Goal: Transaction & Acquisition: Download file/media

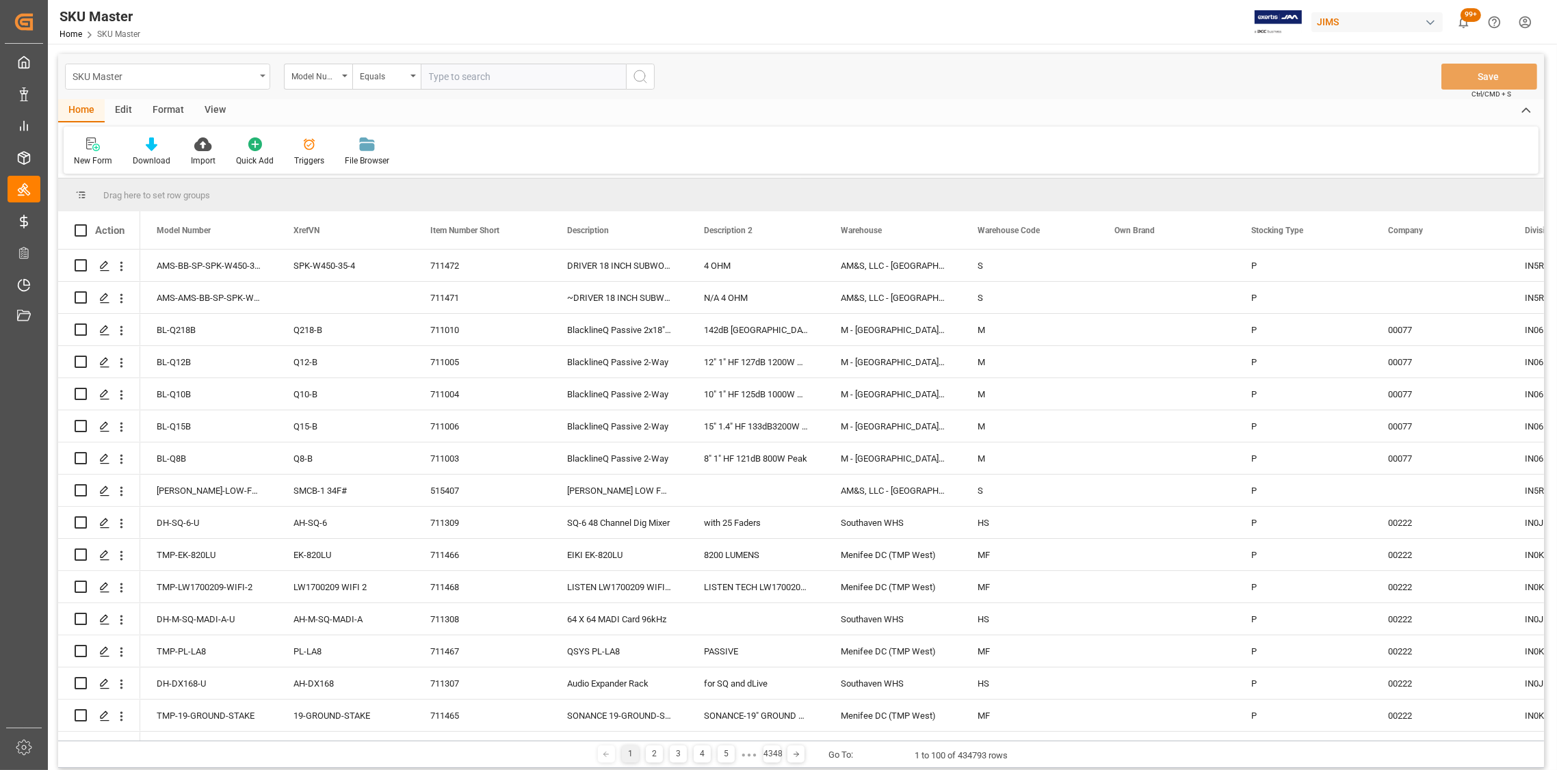
click at [266, 77] on div "SKU Master" at bounding box center [167, 77] width 205 height 26
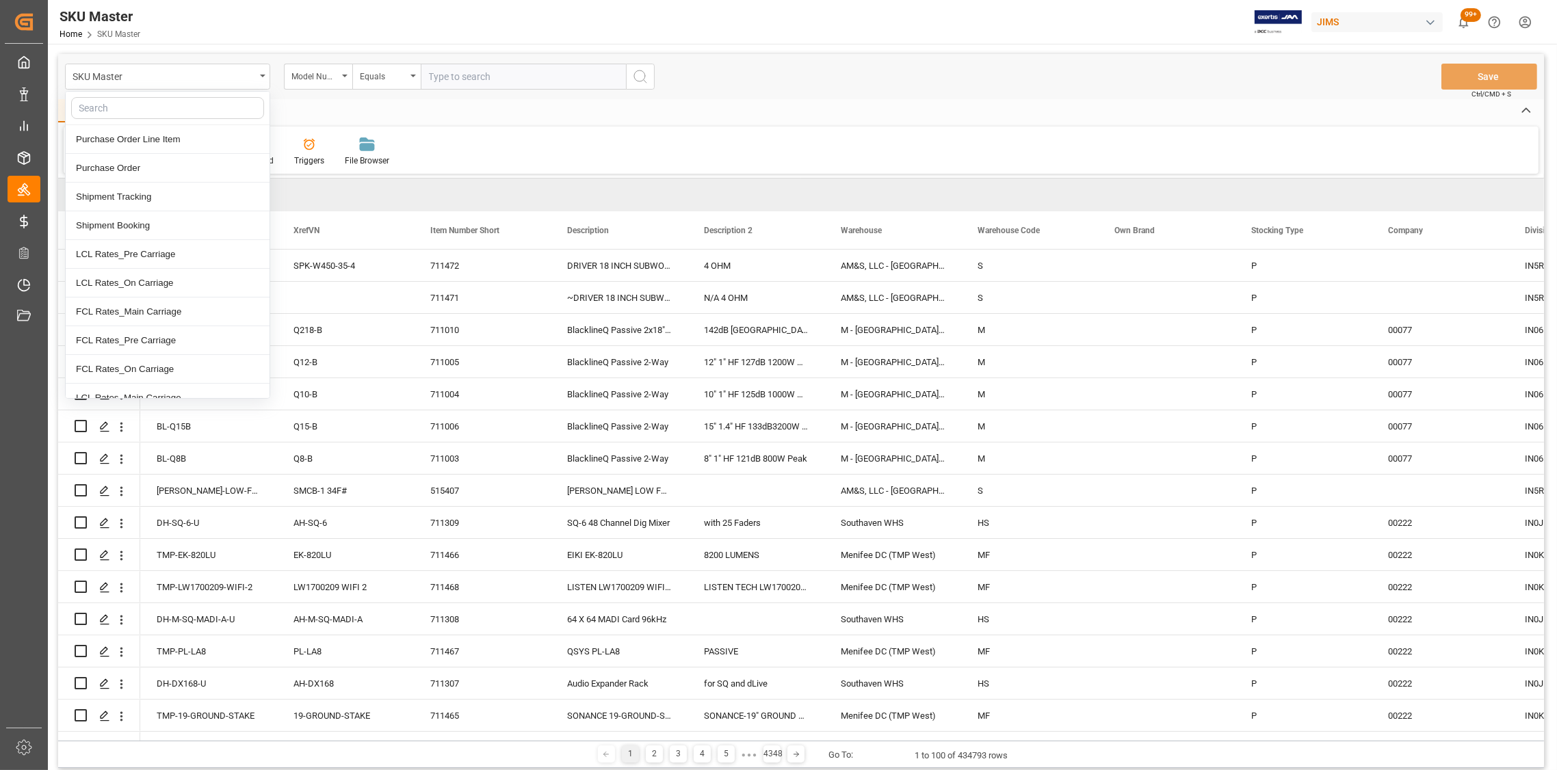
click at [462, 125] on div "Home Edit Format View New Form Download Import Quick Add Triggers File Browser" at bounding box center [801, 136] width 1486 height 75
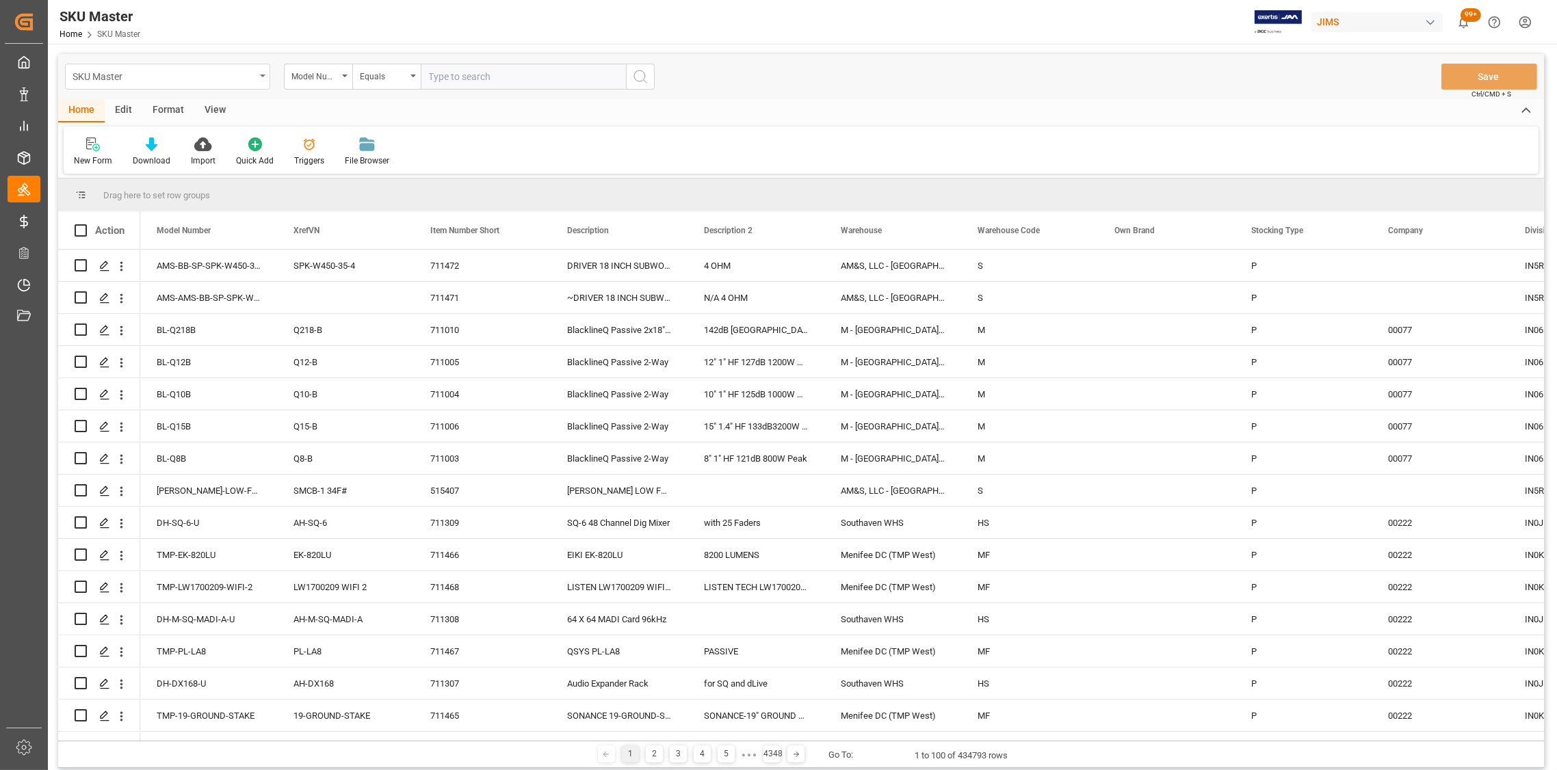
click at [258, 73] on div "SKU Master" at bounding box center [167, 77] width 205 height 26
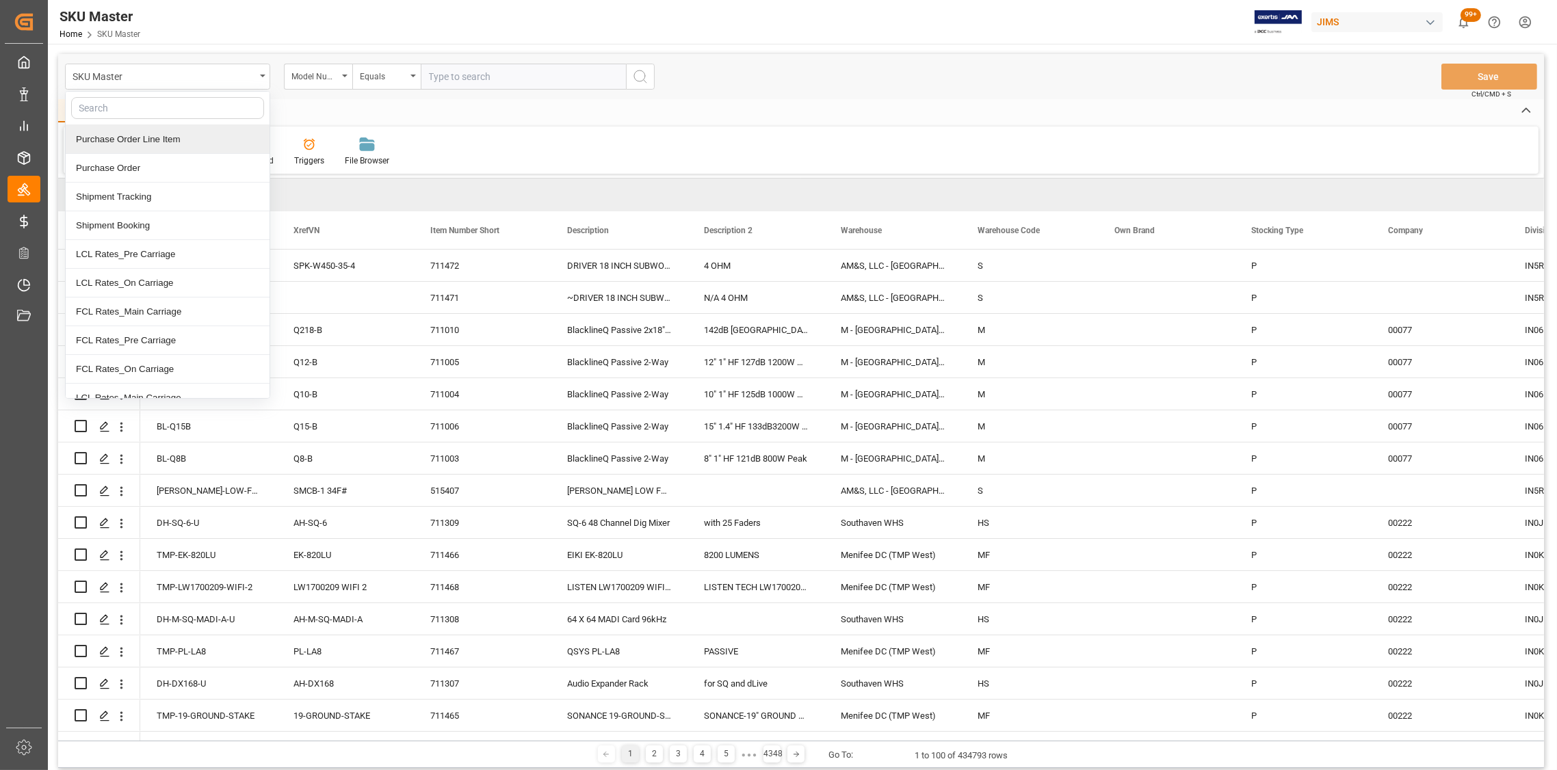
click at [166, 141] on div "Purchase Order Line Item" at bounding box center [168, 139] width 204 height 29
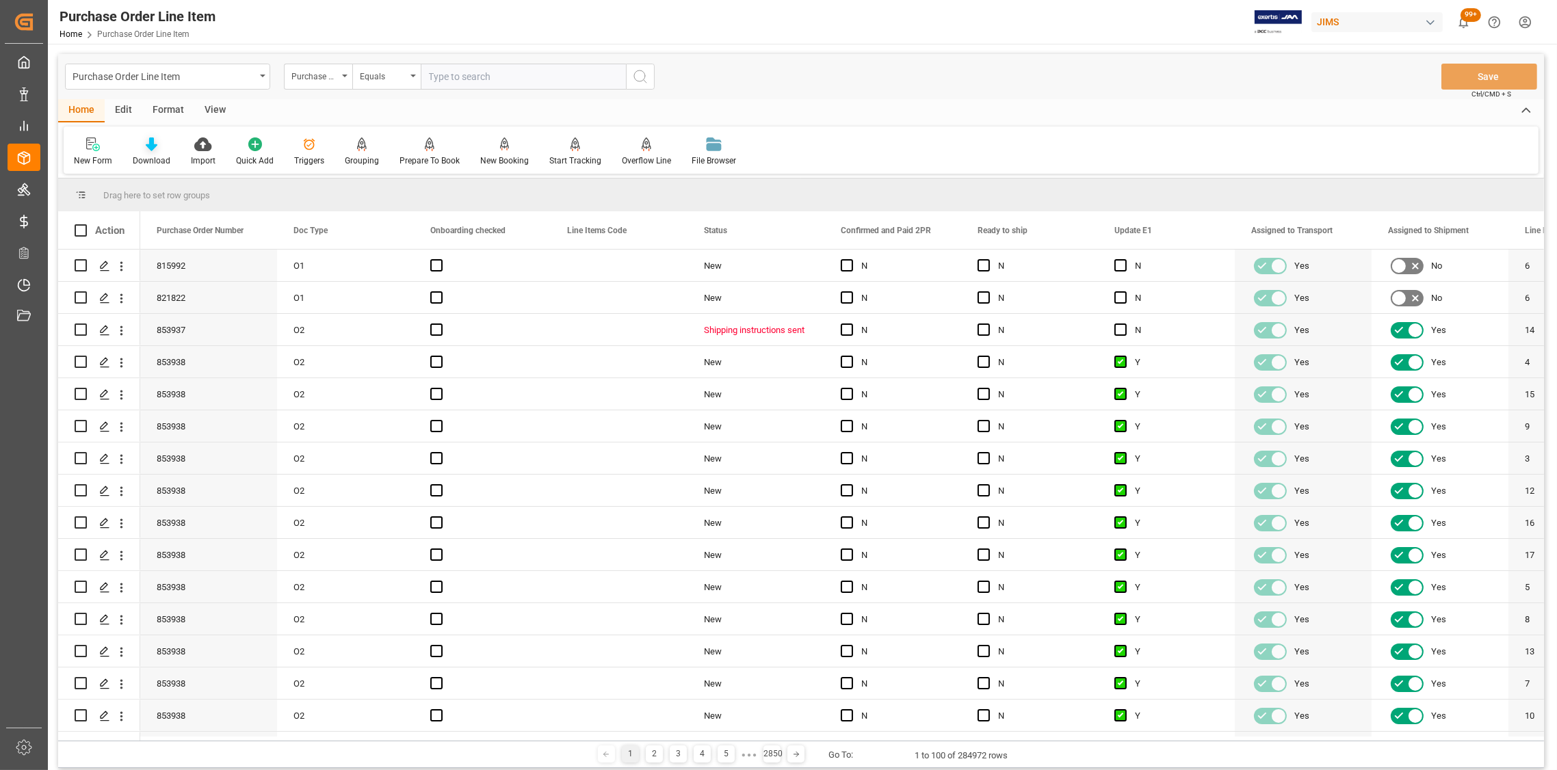
click at [148, 146] on icon at bounding box center [152, 144] width 12 height 14
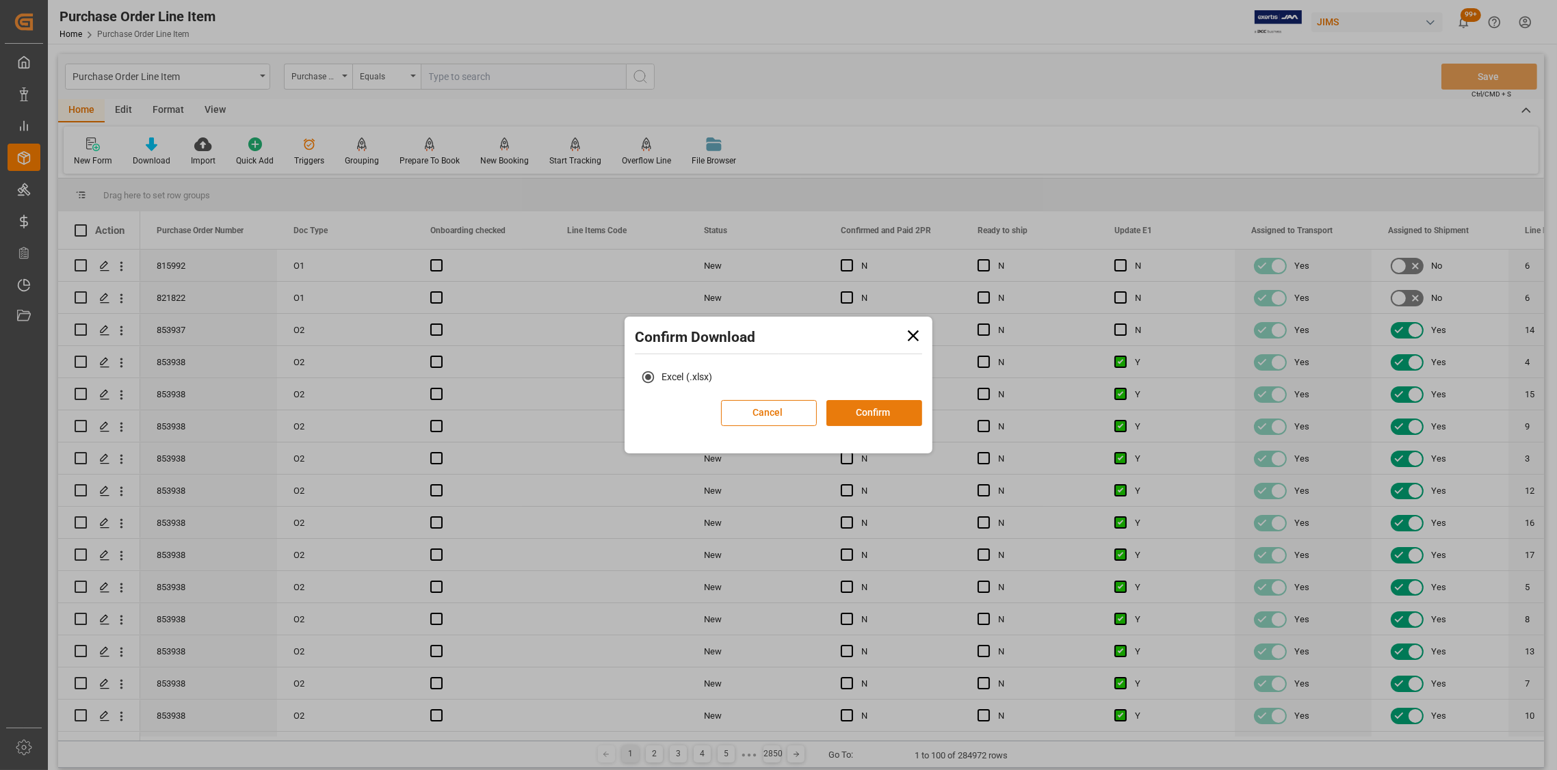
click at [854, 417] on button "Confirm" at bounding box center [874, 413] width 96 height 26
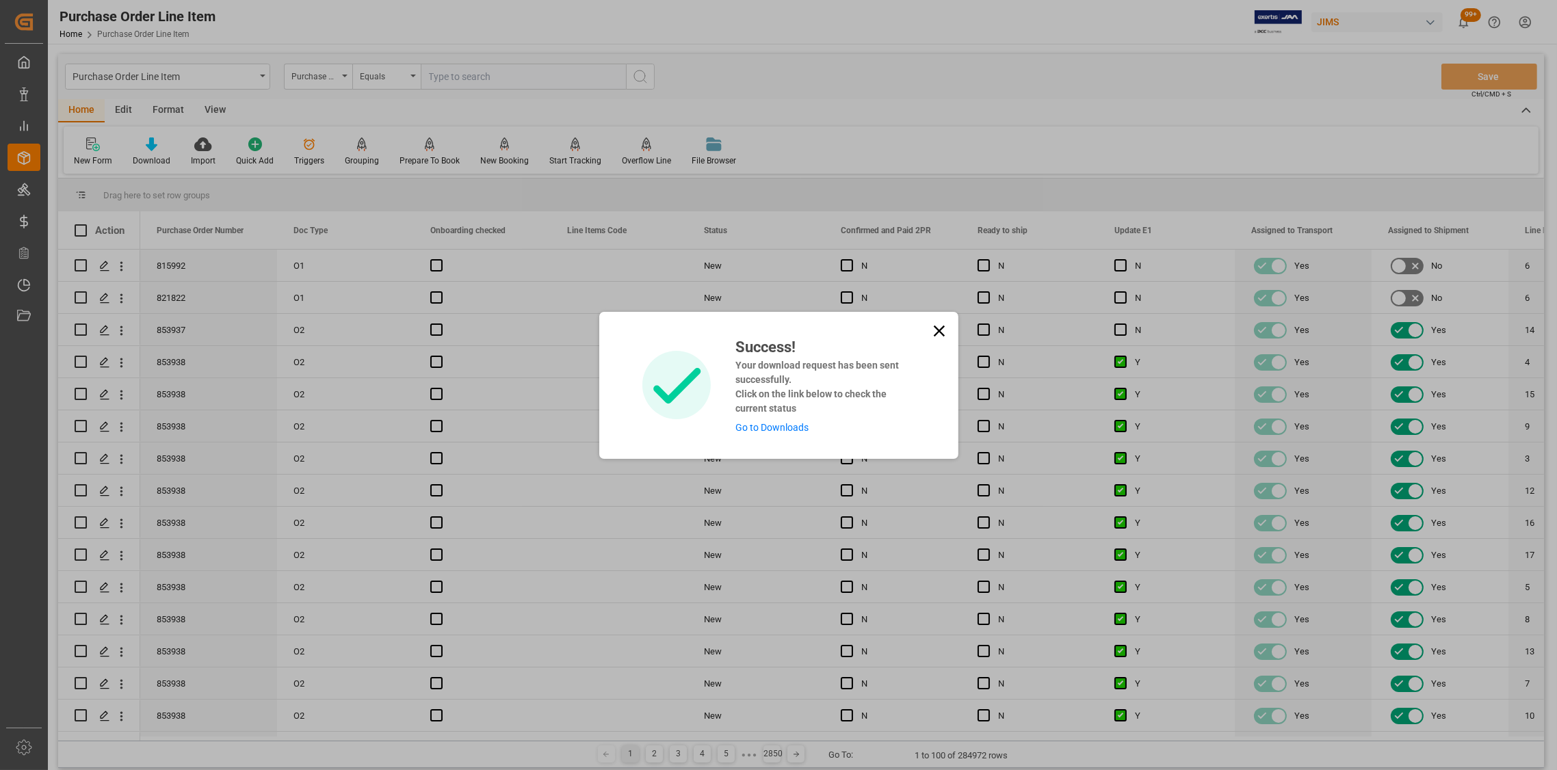
drag, startPoint x: 932, startPoint y: 330, endPoint x: 443, endPoint y: 171, distance: 513.5
click at [927, 329] on div "Success! Your download request has been sent successfully. Click on the link be…" at bounding box center [778, 385] width 359 height 147
click at [262, 75] on div "Success! Your download request has been sent successfully. Click on the link be…" at bounding box center [778, 385] width 1557 height 770
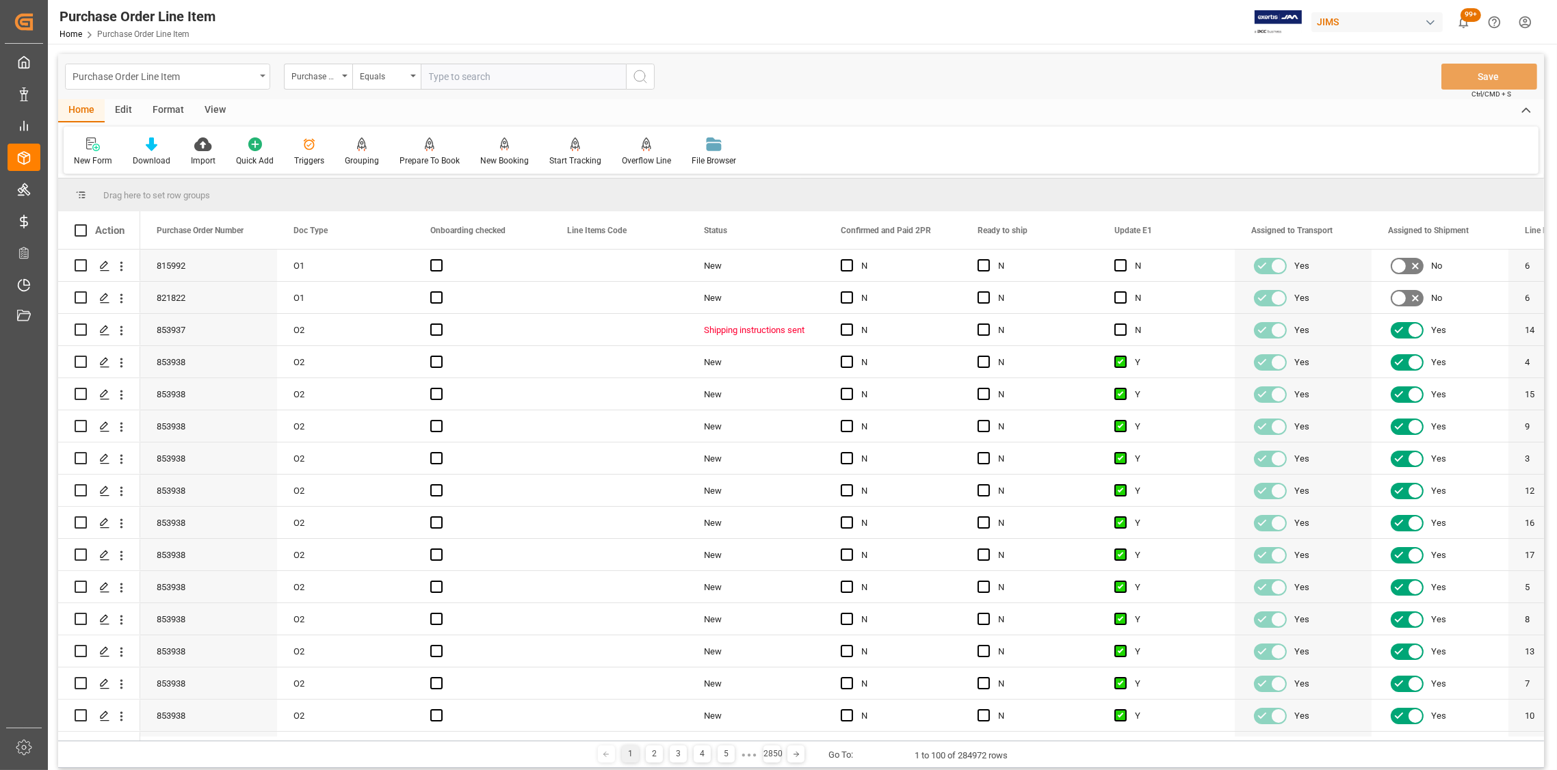
click at [262, 75] on icon "open menu" at bounding box center [262, 76] width 5 height 3
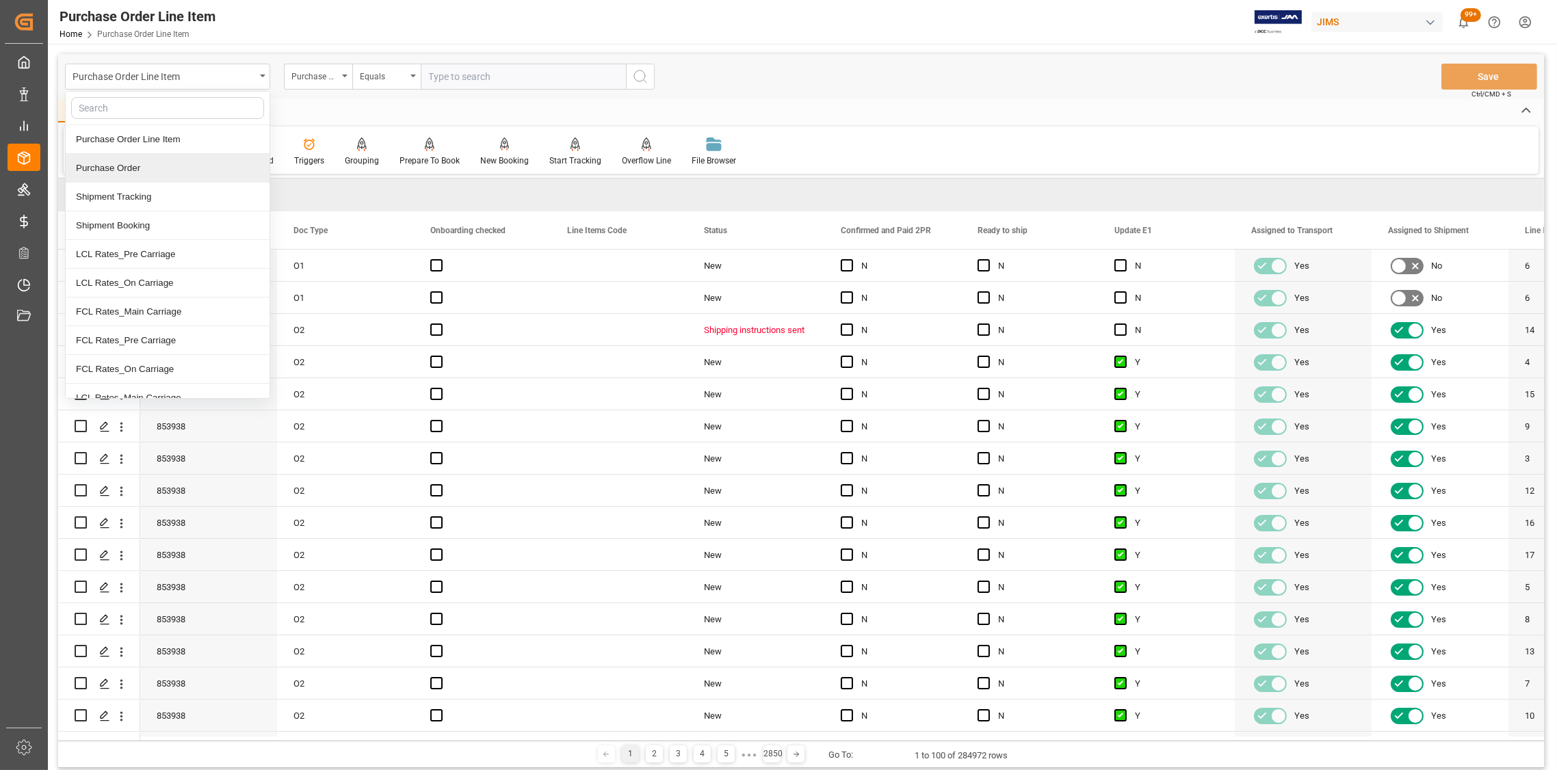
click at [125, 168] on div "Purchase Order" at bounding box center [168, 168] width 204 height 29
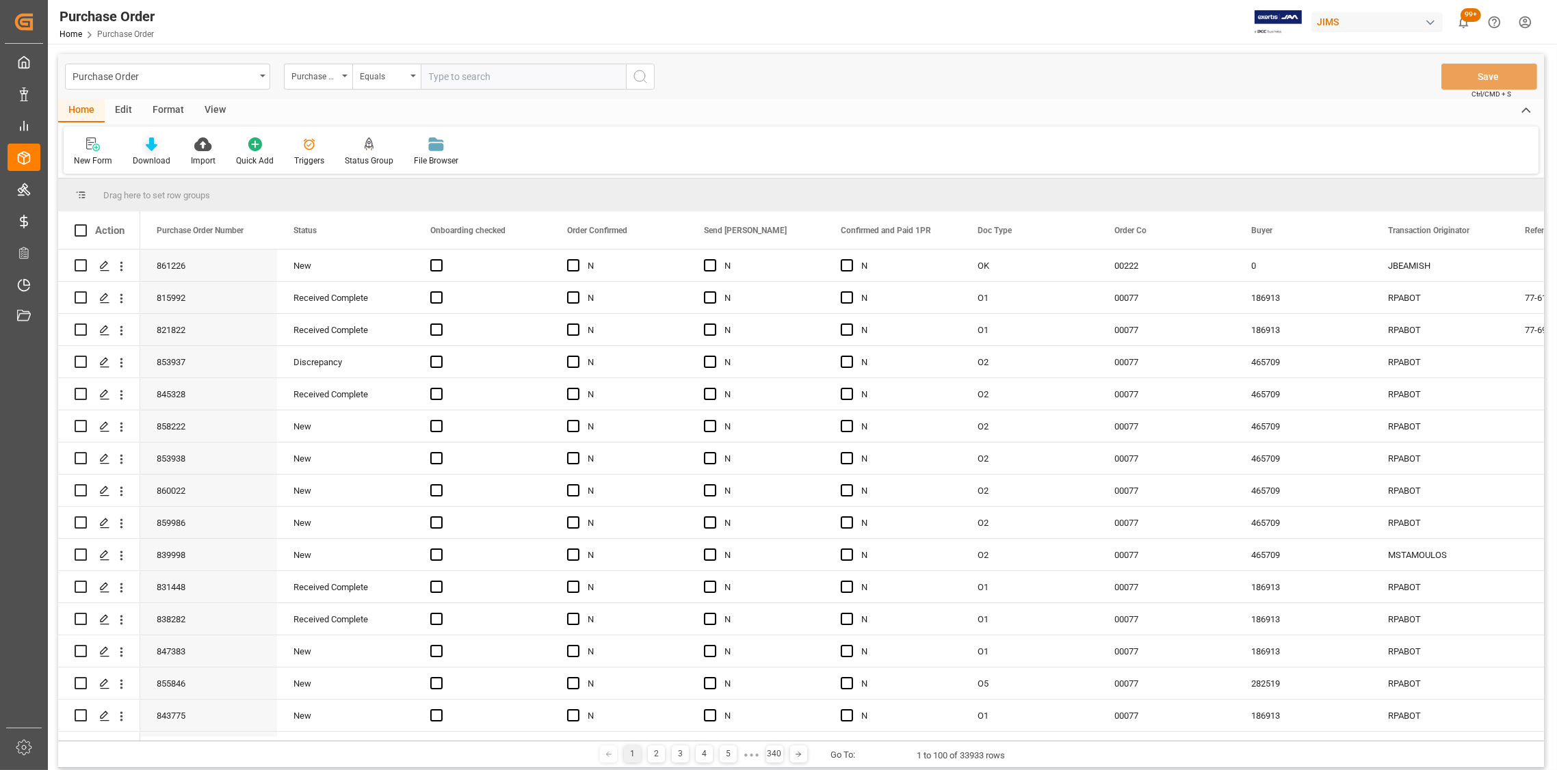
click at [153, 146] on icon at bounding box center [152, 144] width 12 height 14
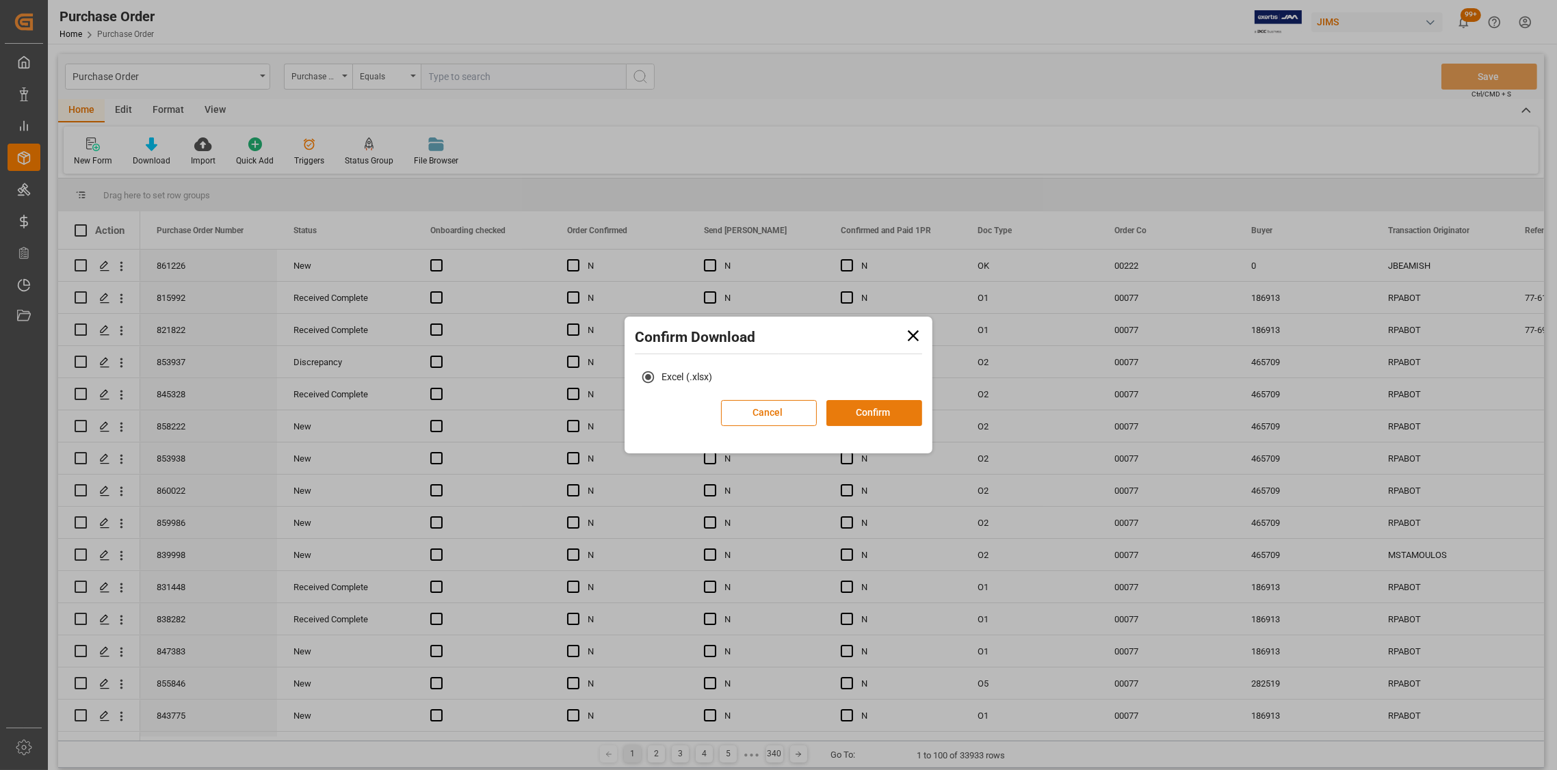
click at [876, 413] on button "Confirm" at bounding box center [874, 413] width 96 height 26
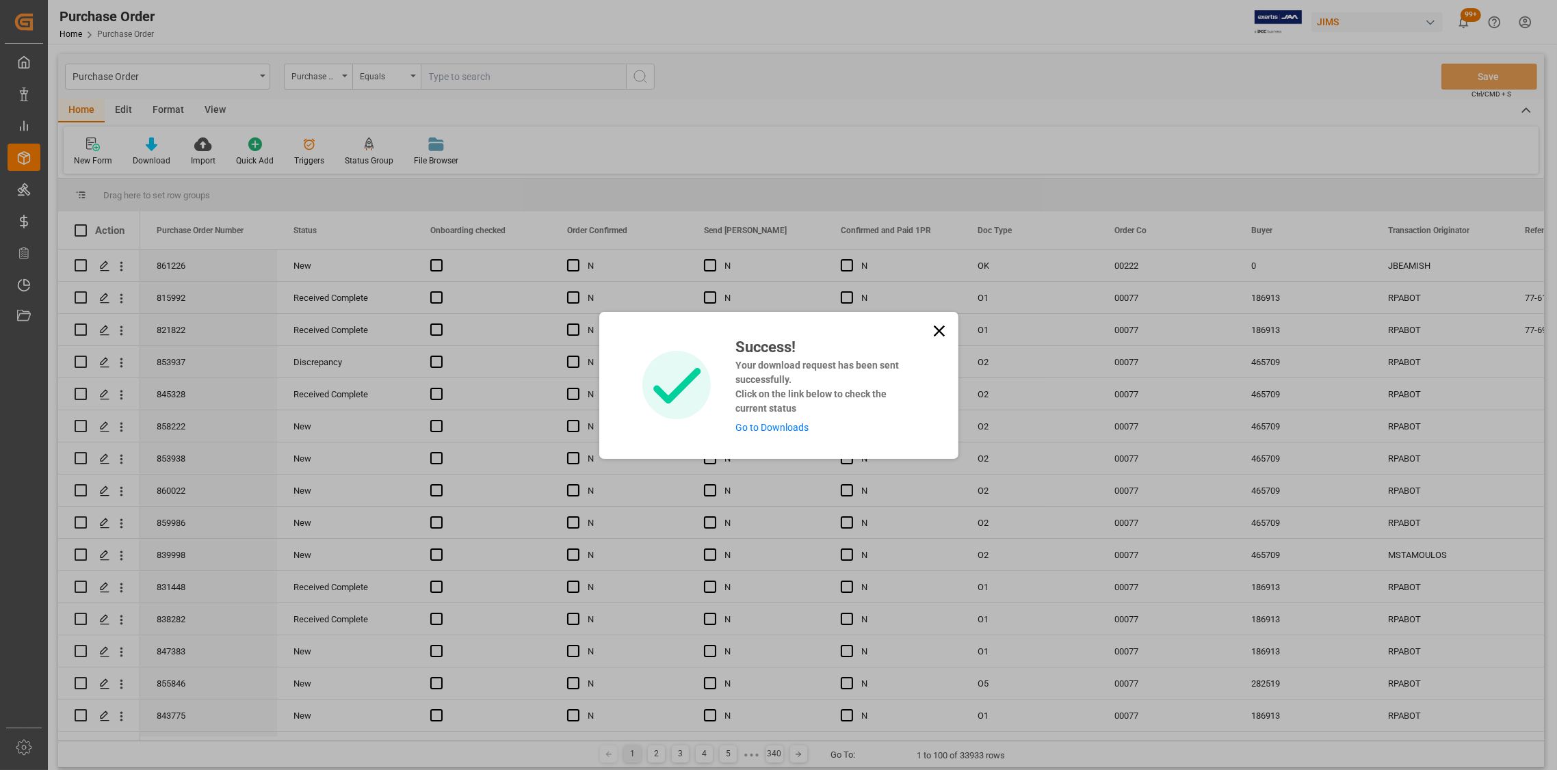
click at [943, 332] on icon at bounding box center [939, 330] width 19 height 19
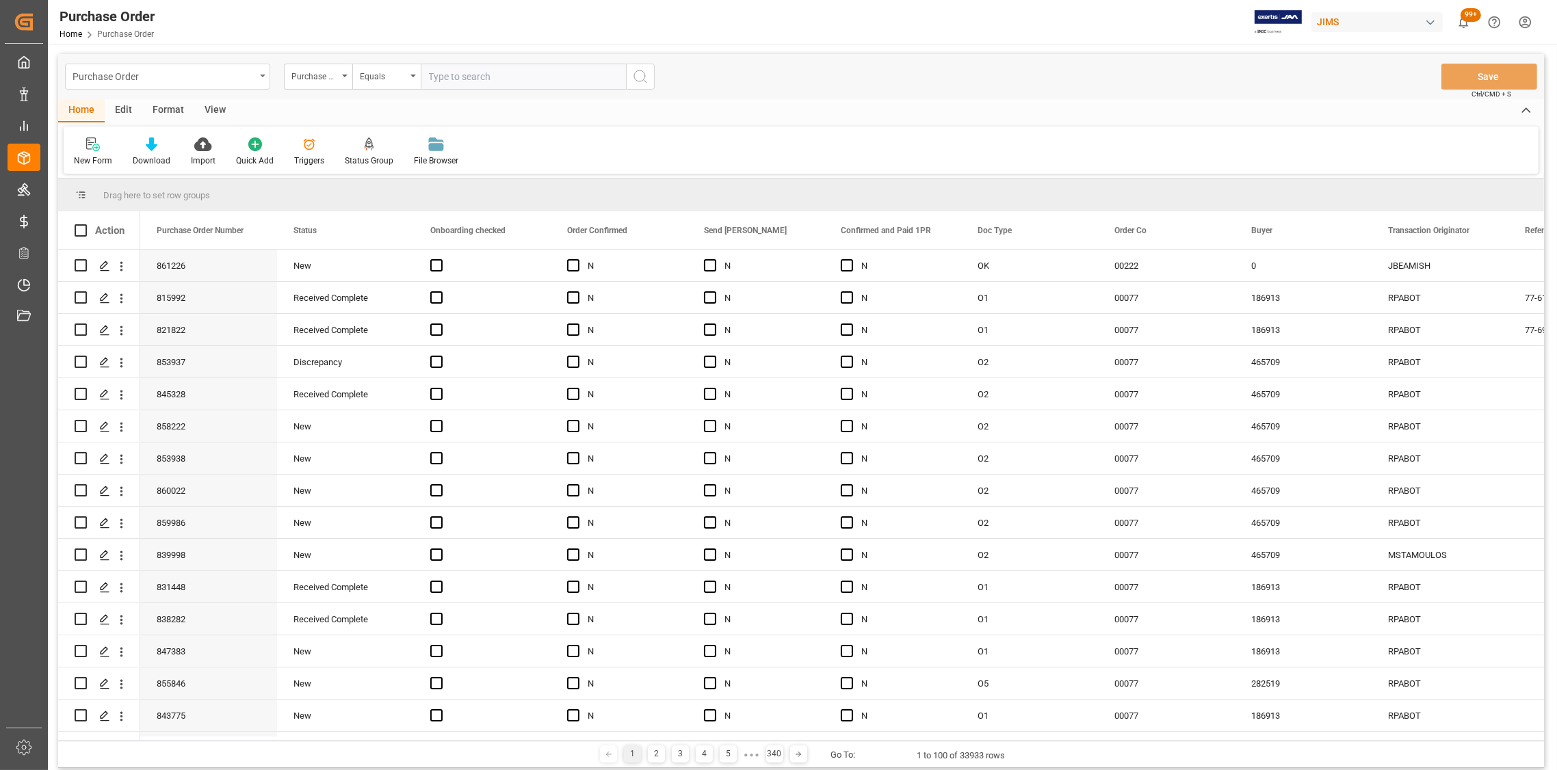
click at [262, 75] on icon "open menu" at bounding box center [262, 76] width 5 height 3
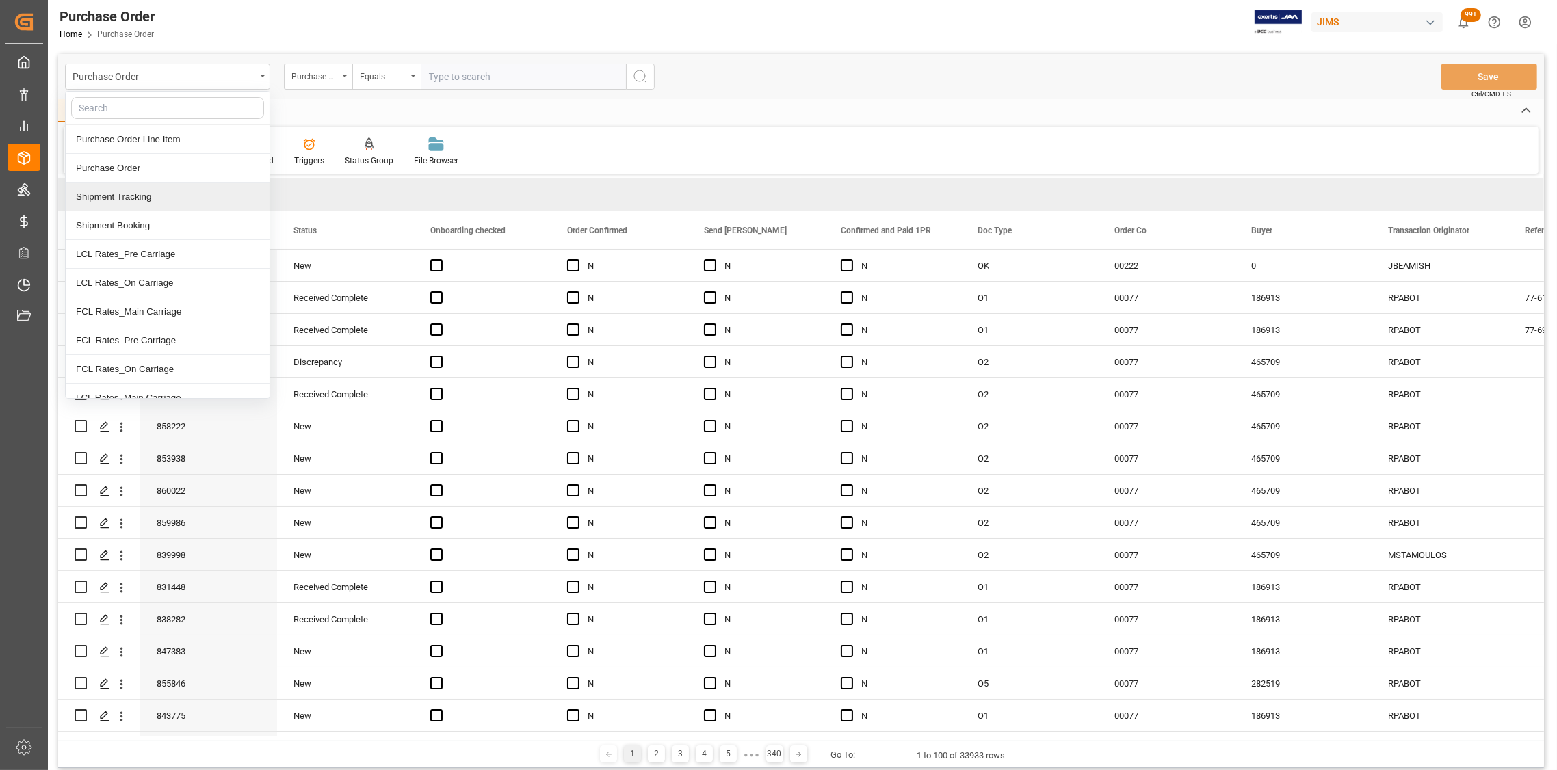
click at [149, 199] on div "Shipment Tracking" at bounding box center [168, 197] width 204 height 29
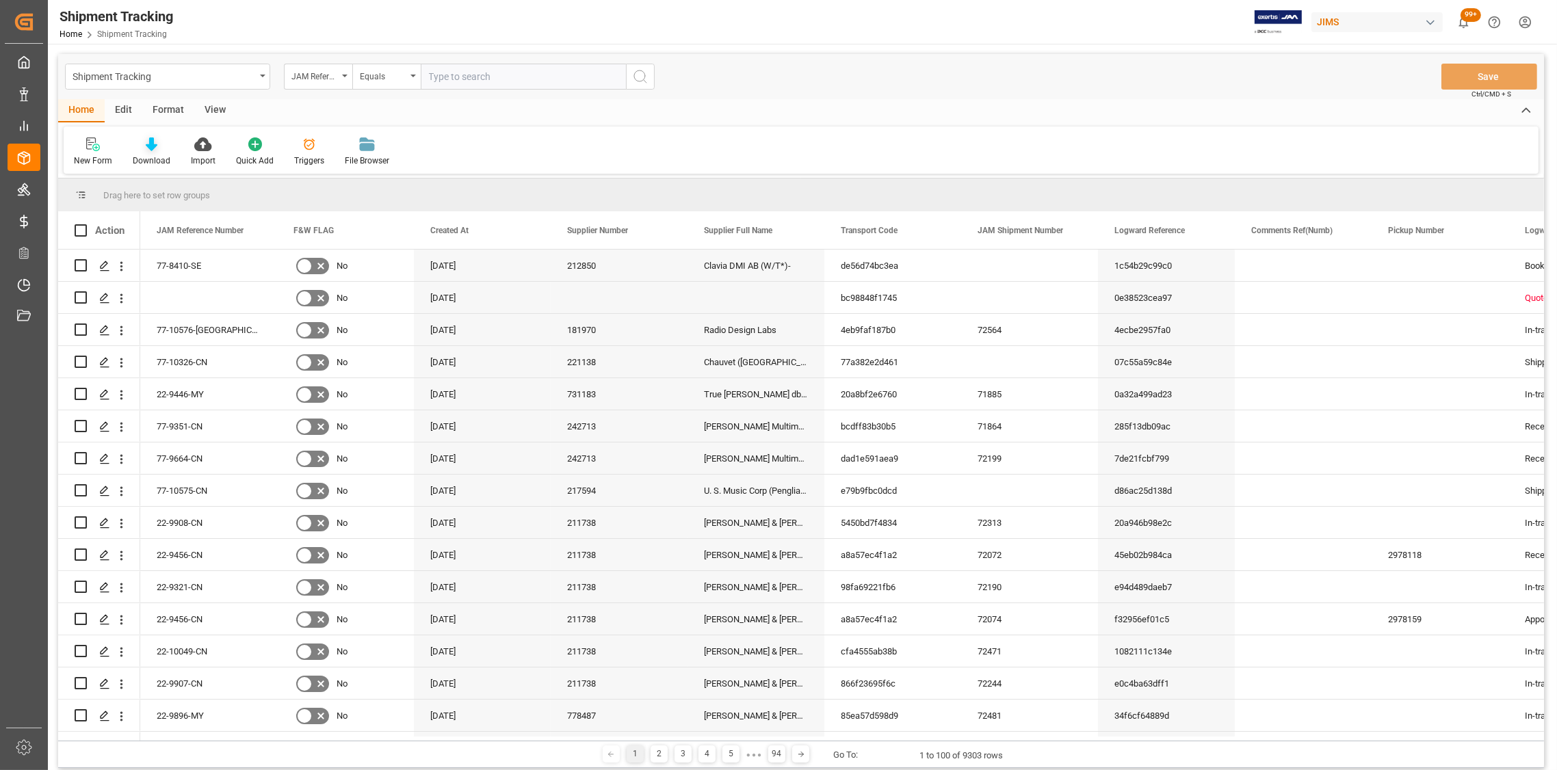
click at [148, 148] on icon at bounding box center [152, 144] width 12 height 14
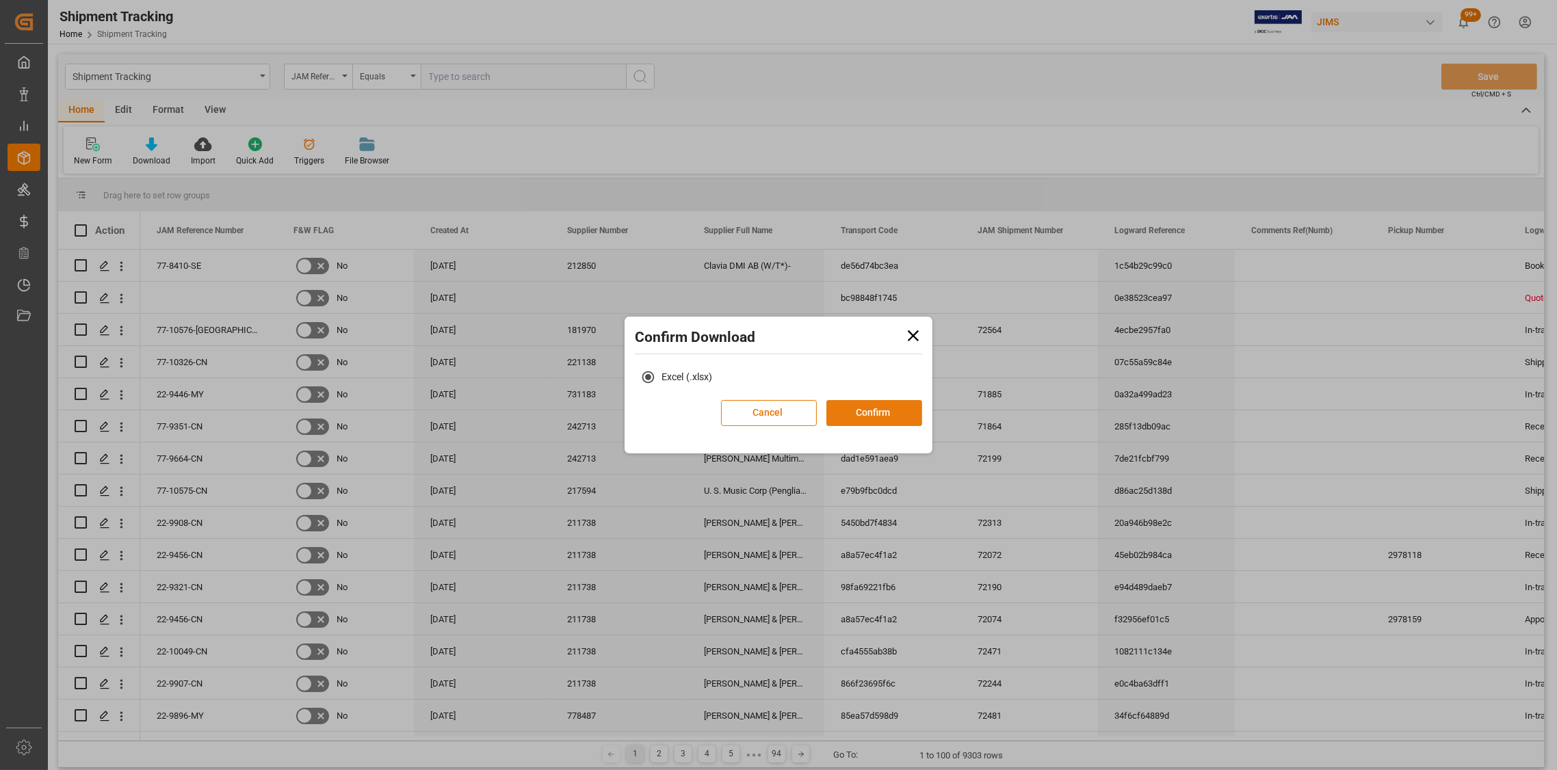
click at [854, 413] on button "Confirm" at bounding box center [874, 413] width 96 height 26
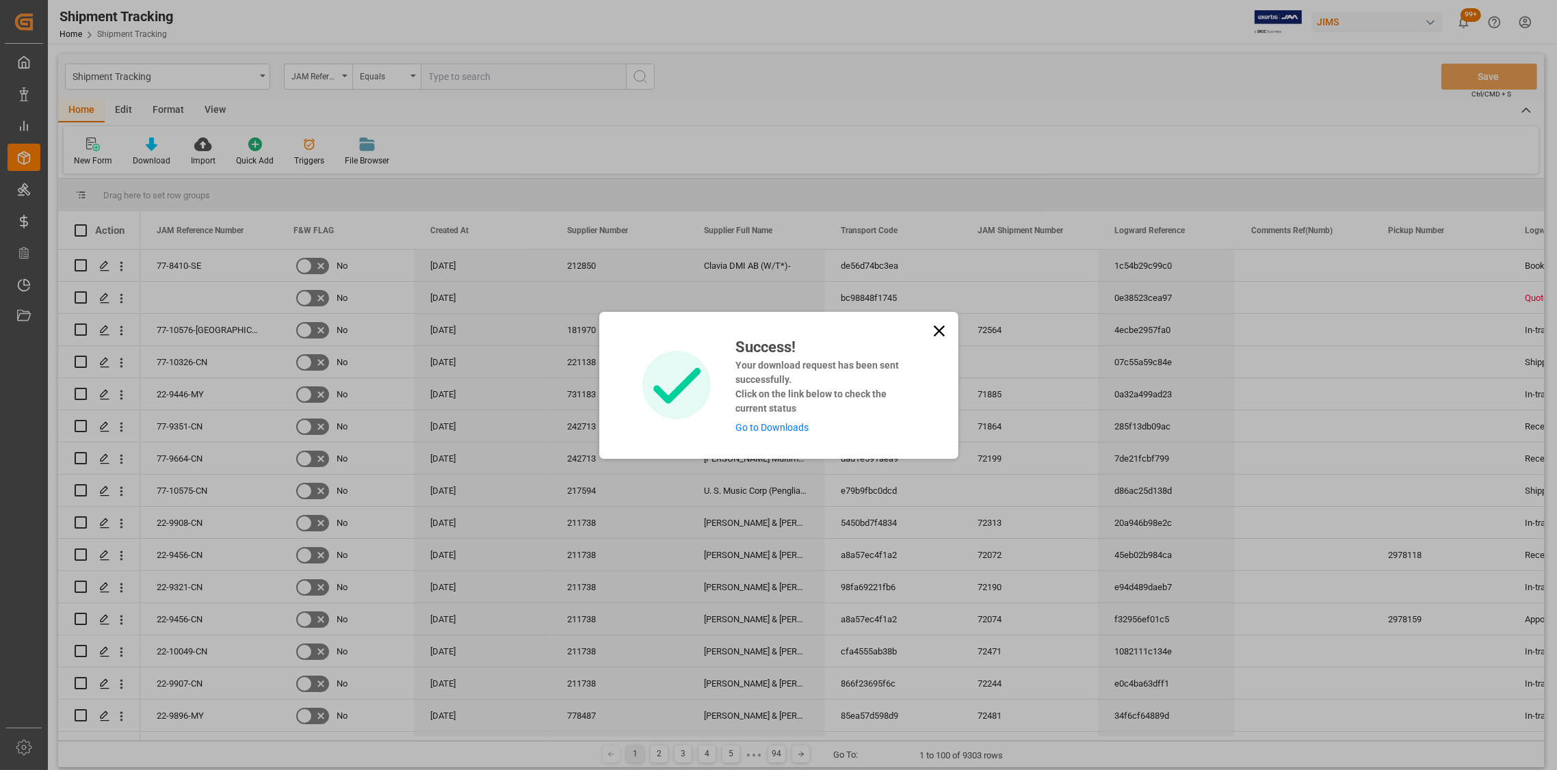
click at [939, 332] on icon at bounding box center [938, 330] width 11 height 11
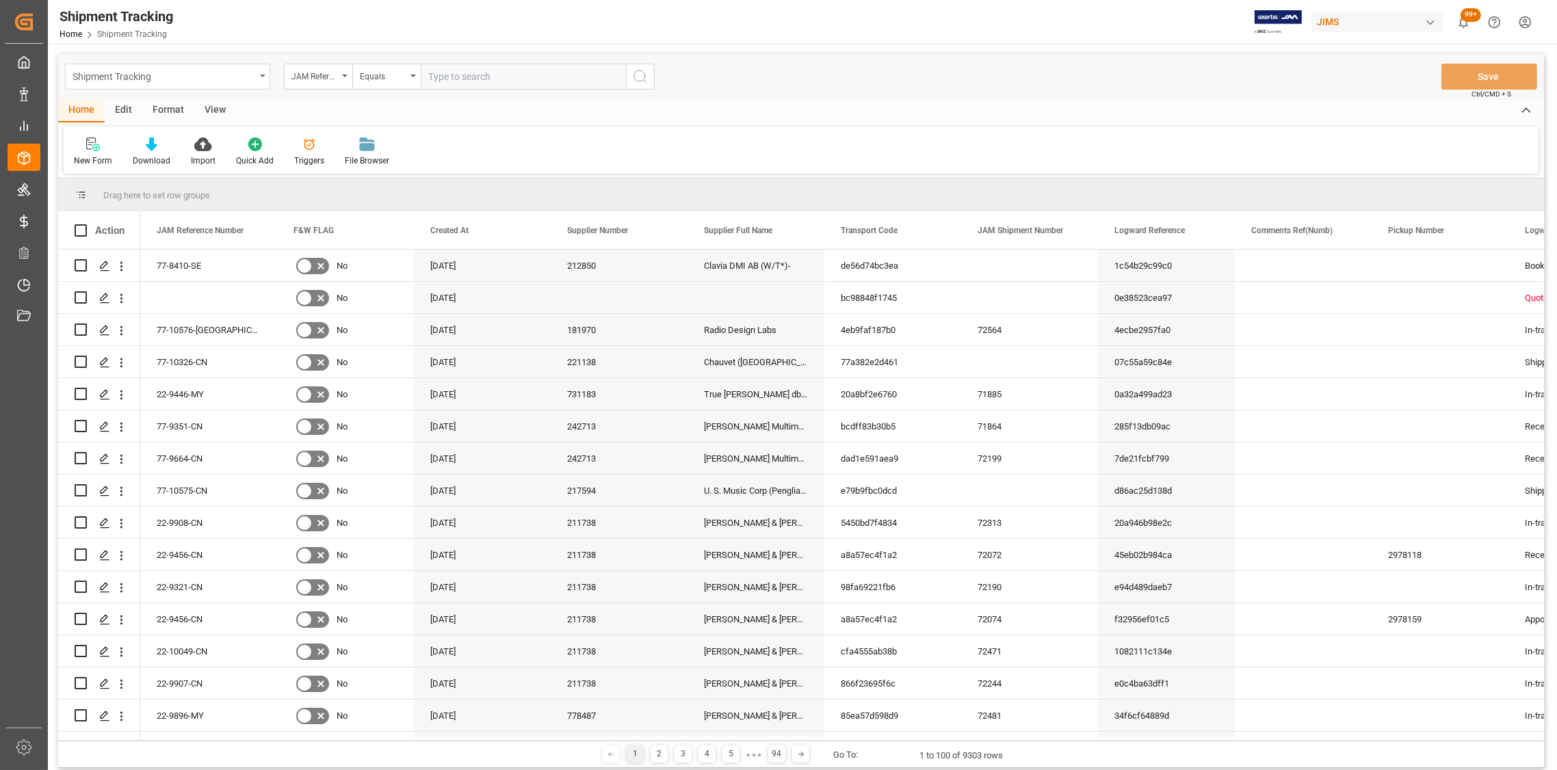
click at [259, 75] on div "Shipment Tracking" at bounding box center [167, 77] width 205 height 26
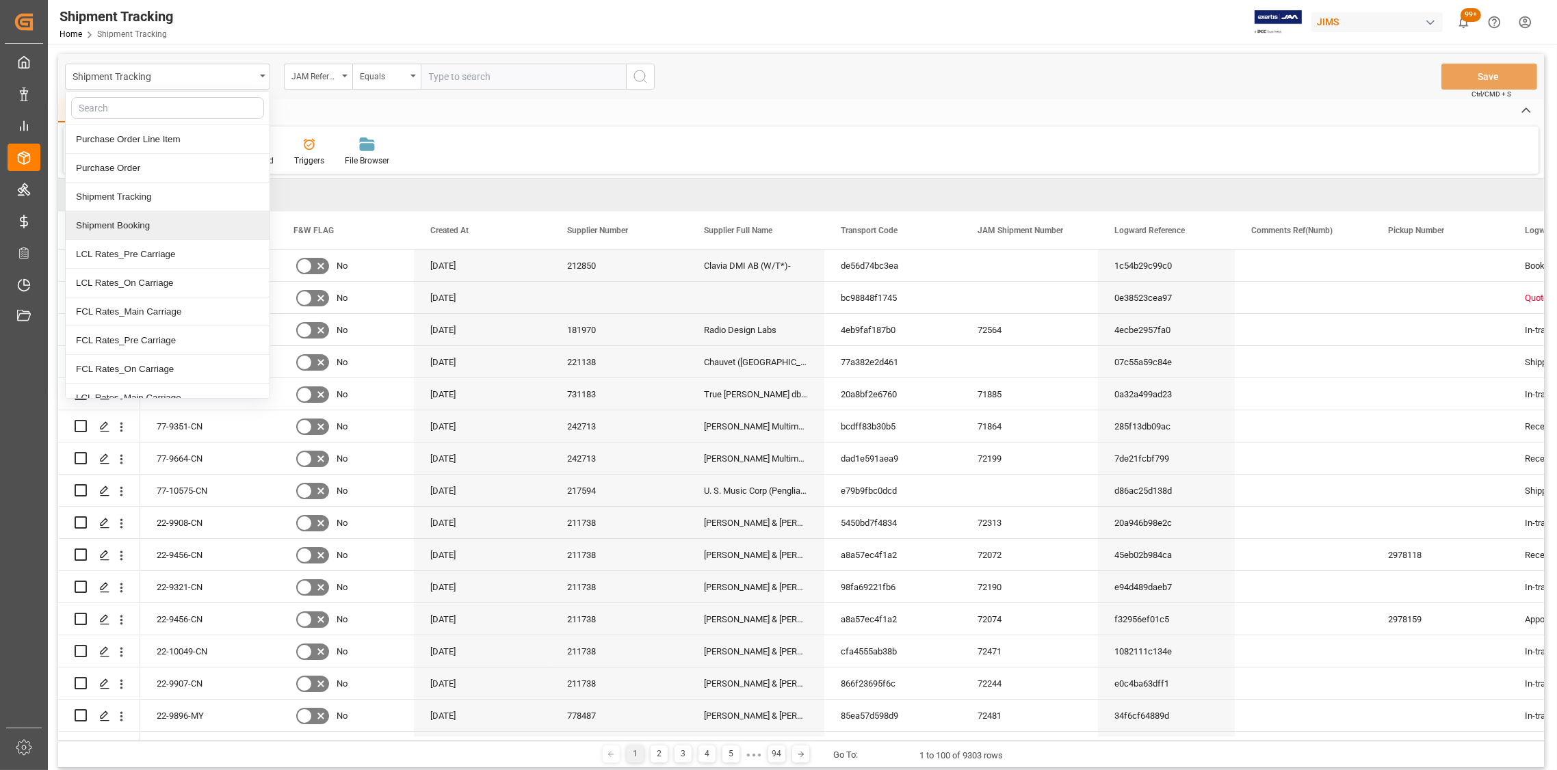
click at [128, 227] on div "Shipment Booking" at bounding box center [168, 225] width 204 height 29
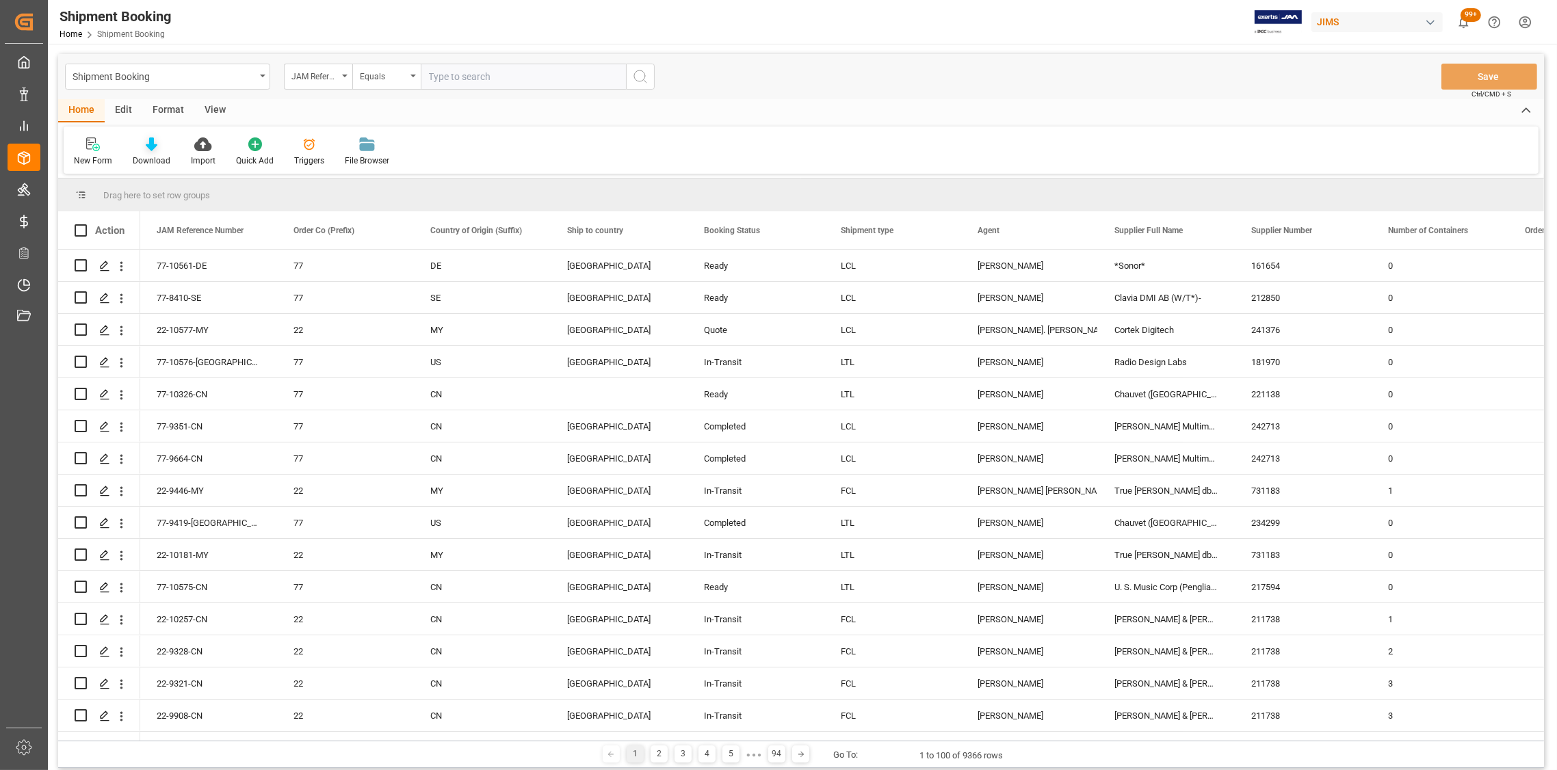
click at [148, 152] on div "Download" at bounding box center [151, 152] width 58 height 30
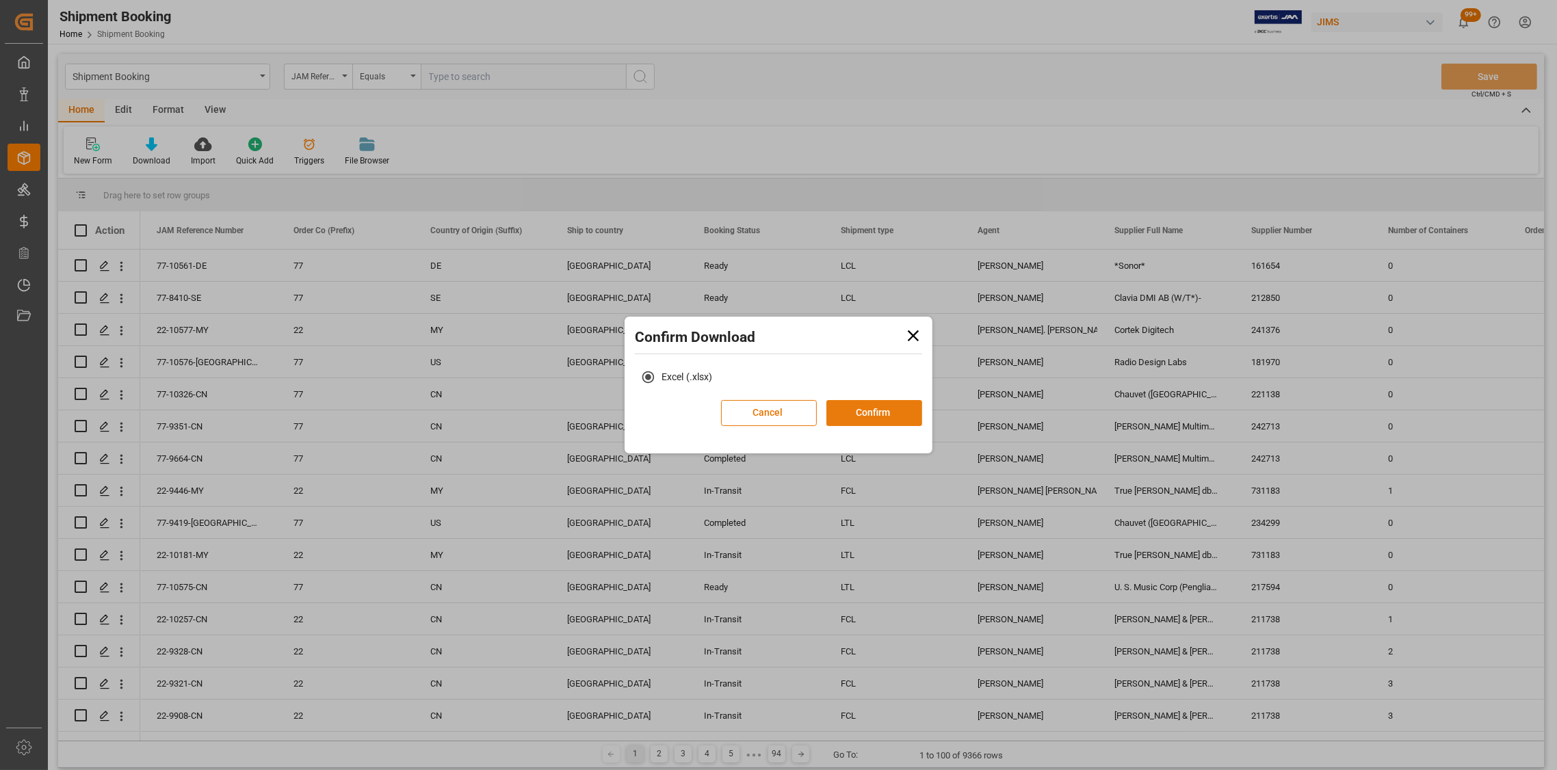
click at [867, 415] on button "Confirm" at bounding box center [874, 413] width 96 height 26
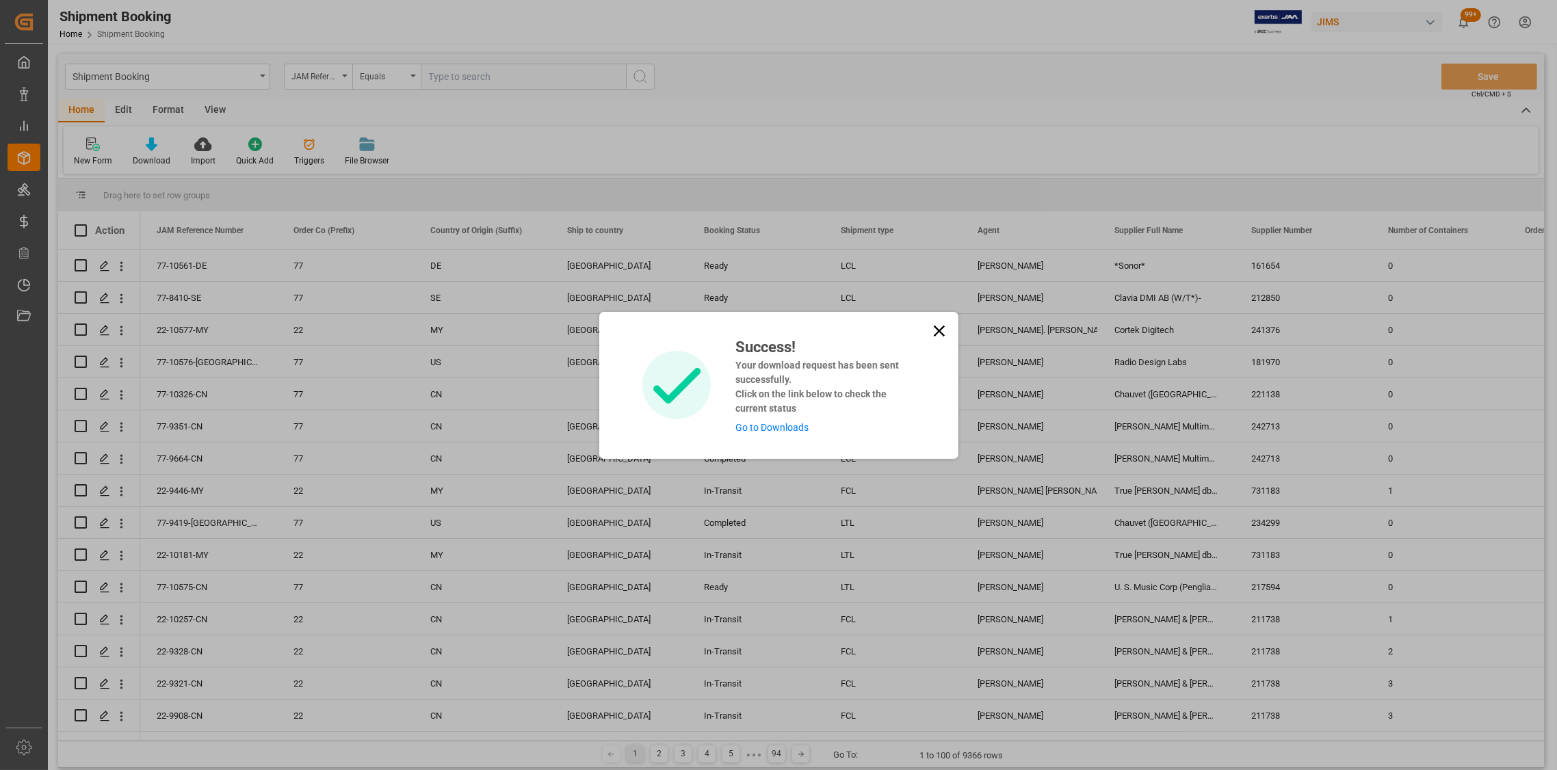
click at [739, 425] on link "Go to Downloads" at bounding box center [771, 427] width 73 height 11
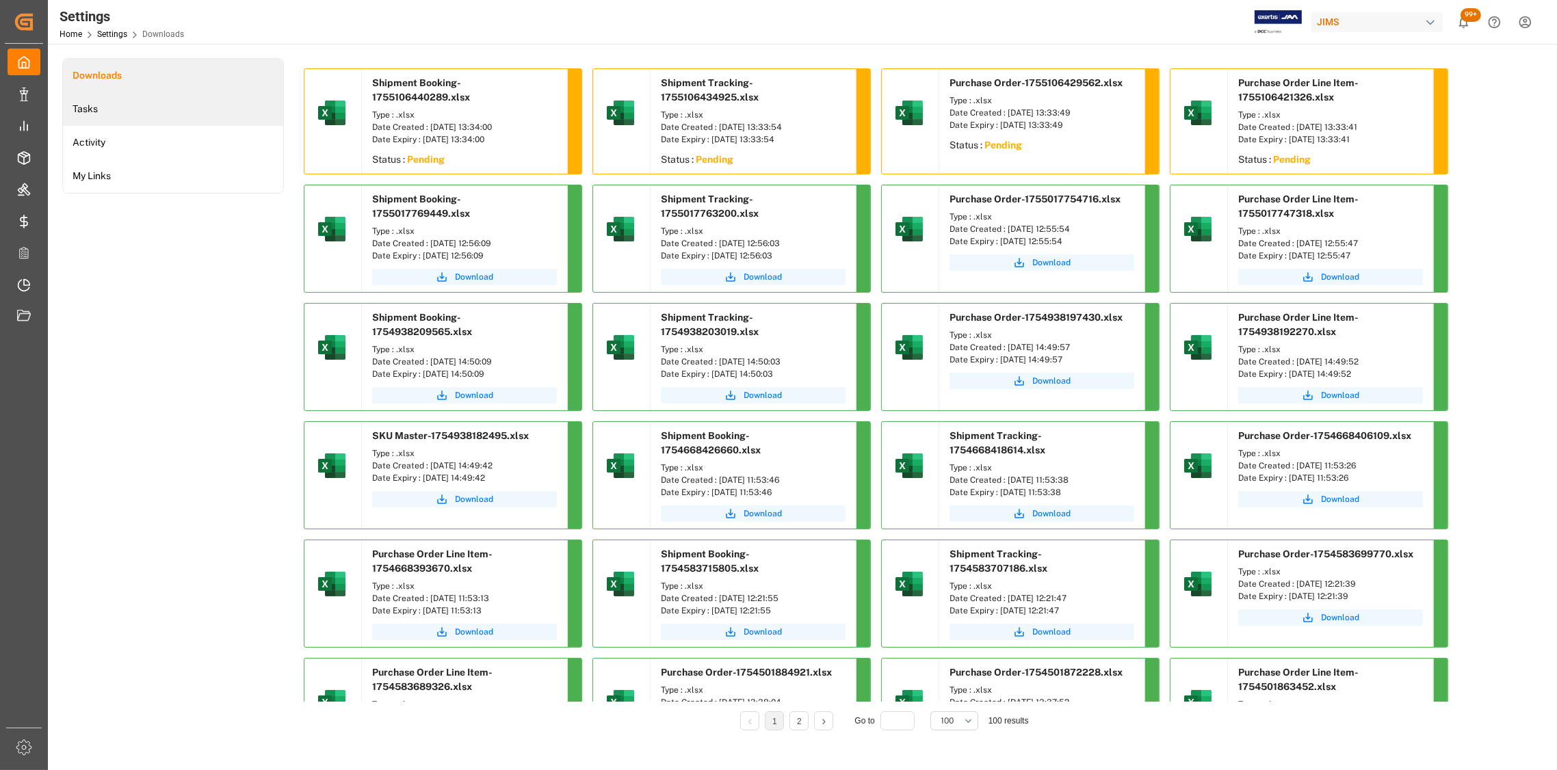
click at [105, 116] on li "Tasks" at bounding box center [173, 109] width 220 height 34
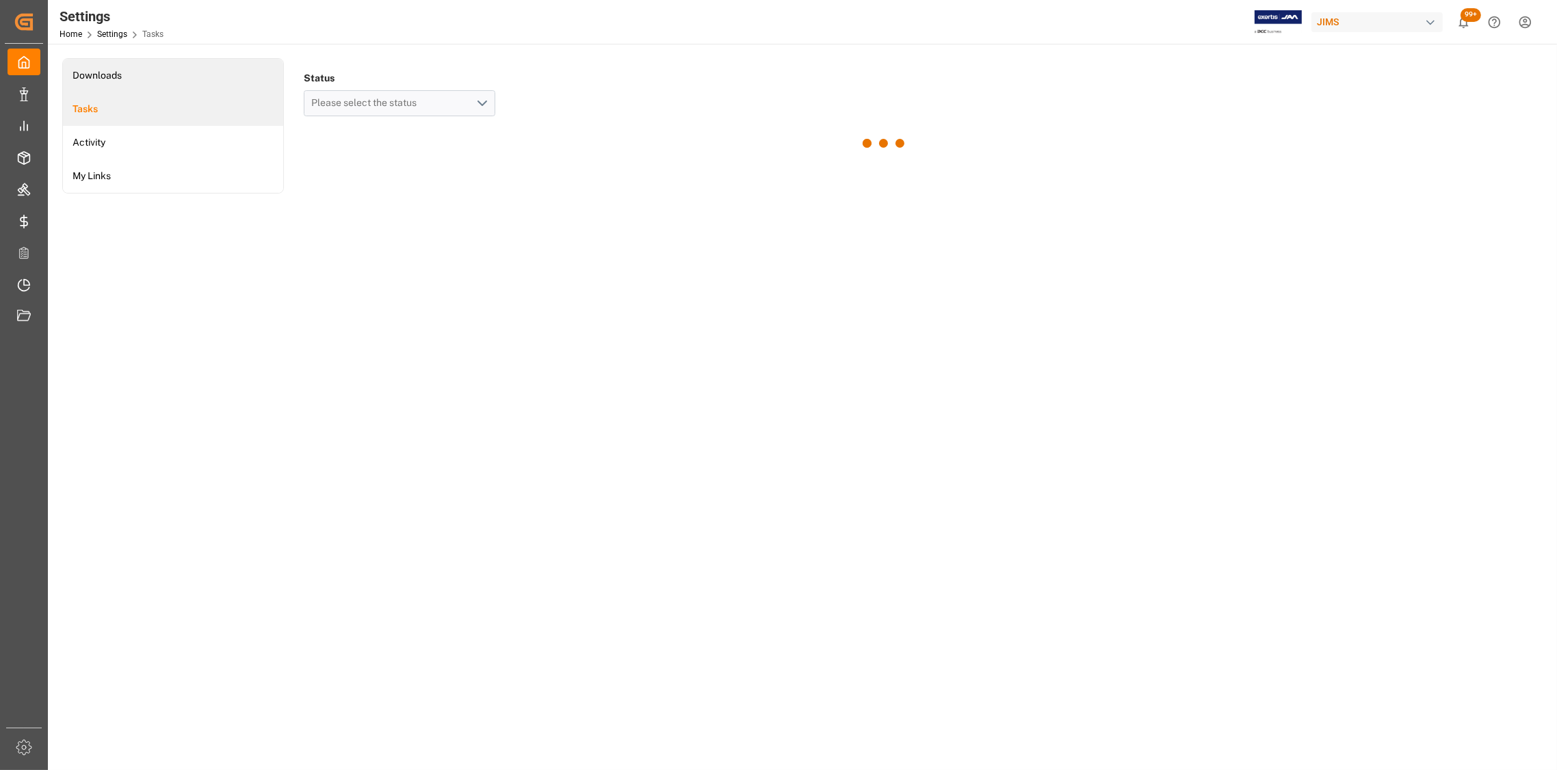
click at [114, 81] on li "Downloads" at bounding box center [173, 76] width 220 height 34
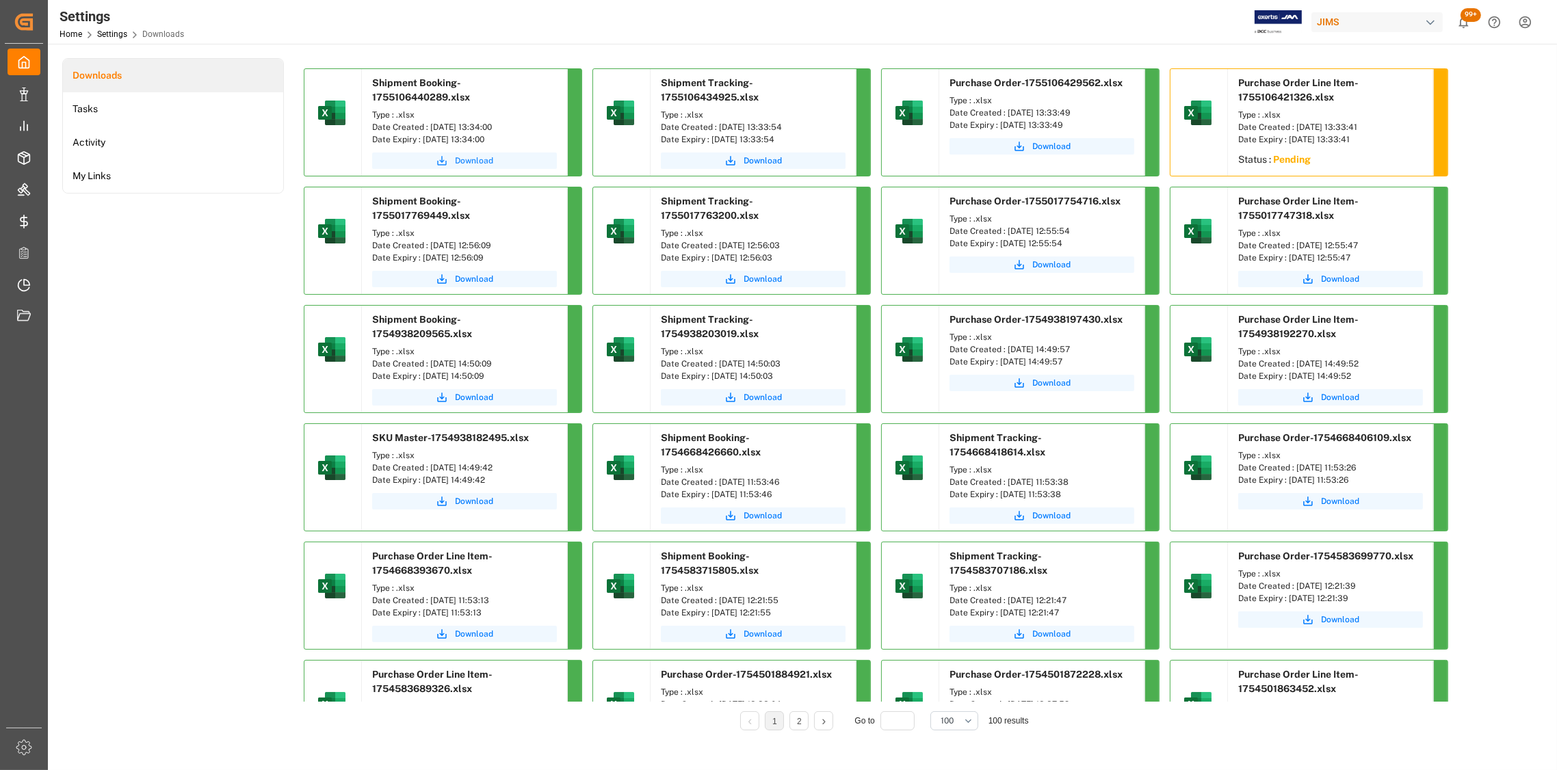
click at [471, 160] on span "Download" at bounding box center [474, 161] width 38 height 12
click at [766, 161] on span "Download" at bounding box center [763, 161] width 38 height 12
click at [1054, 146] on span "Download" at bounding box center [1051, 146] width 38 height 12
click at [80, 107] on li "Tasks" at bounding box center [173, 109] width 220 height 34
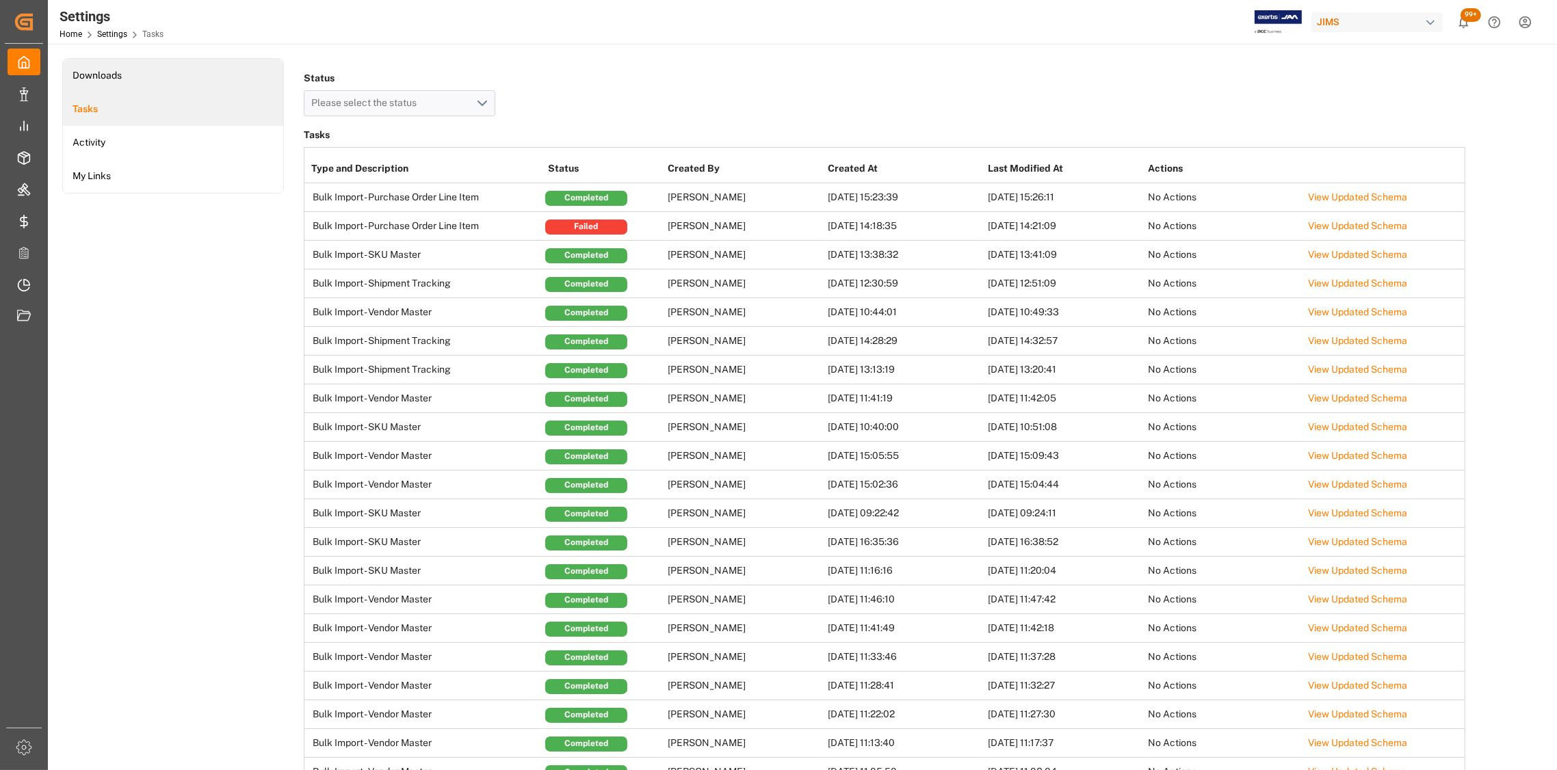
click at [107, 75] on li "Downloads" at bounding box center [173, 76] width 220 height 34
